Goal: Find specific page/section: Find specific page/section

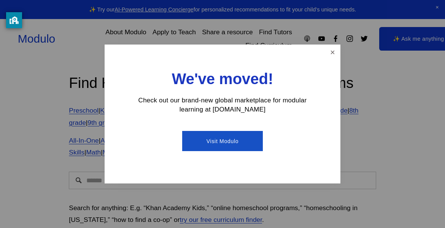
click at [327, 59] on div "We've moved! Check out our brand-new global marketplace for modular learning at…" at bounding box center [223, 113] width 236 height 139
click at [328, 54] on link "Close" at bounding box center [332, 52] width 13 height 13
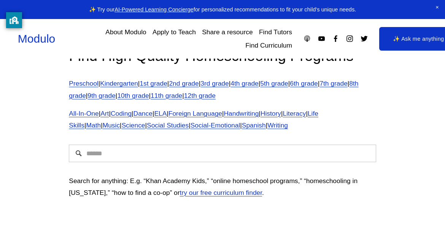
scroll to position [27, 0]
click at [318, 83] on link "6th grade" at bounding box center [304, 84] width 28 height 8
